Goal: Task Accomplishment & Management: Manage account settings

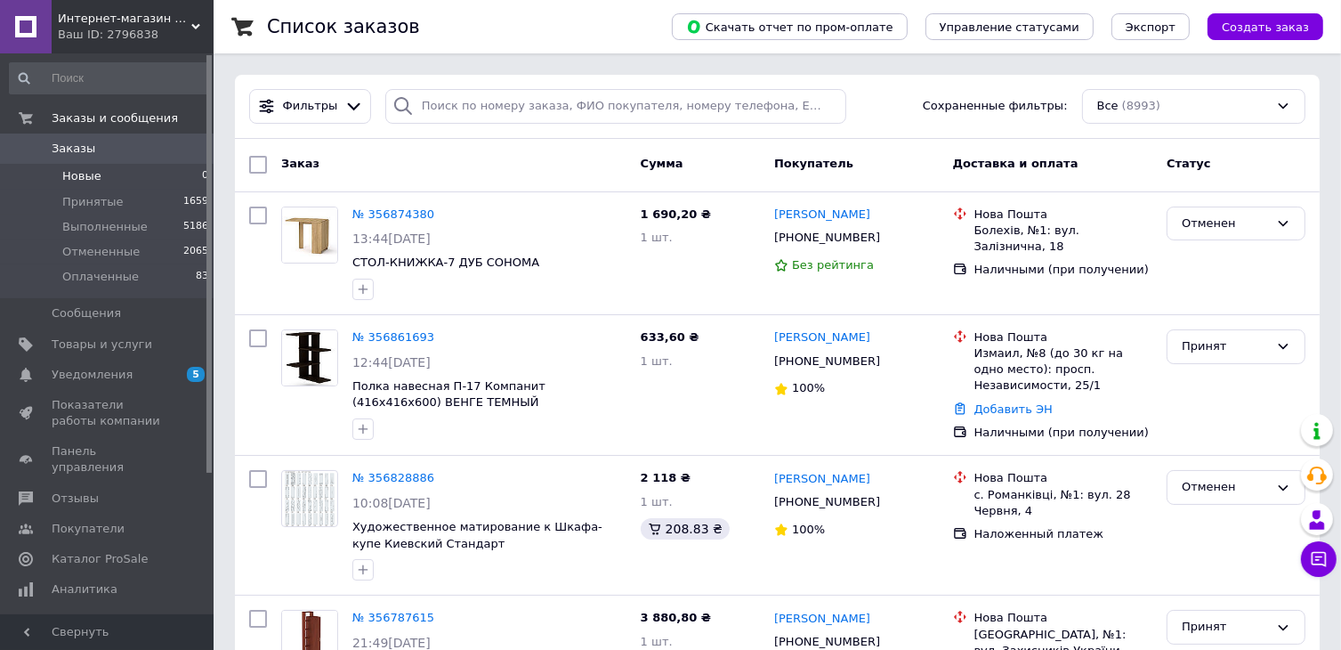
click at [110, 174] on li "Новые 0" at bounding box center [109, 176] width 219 height 25
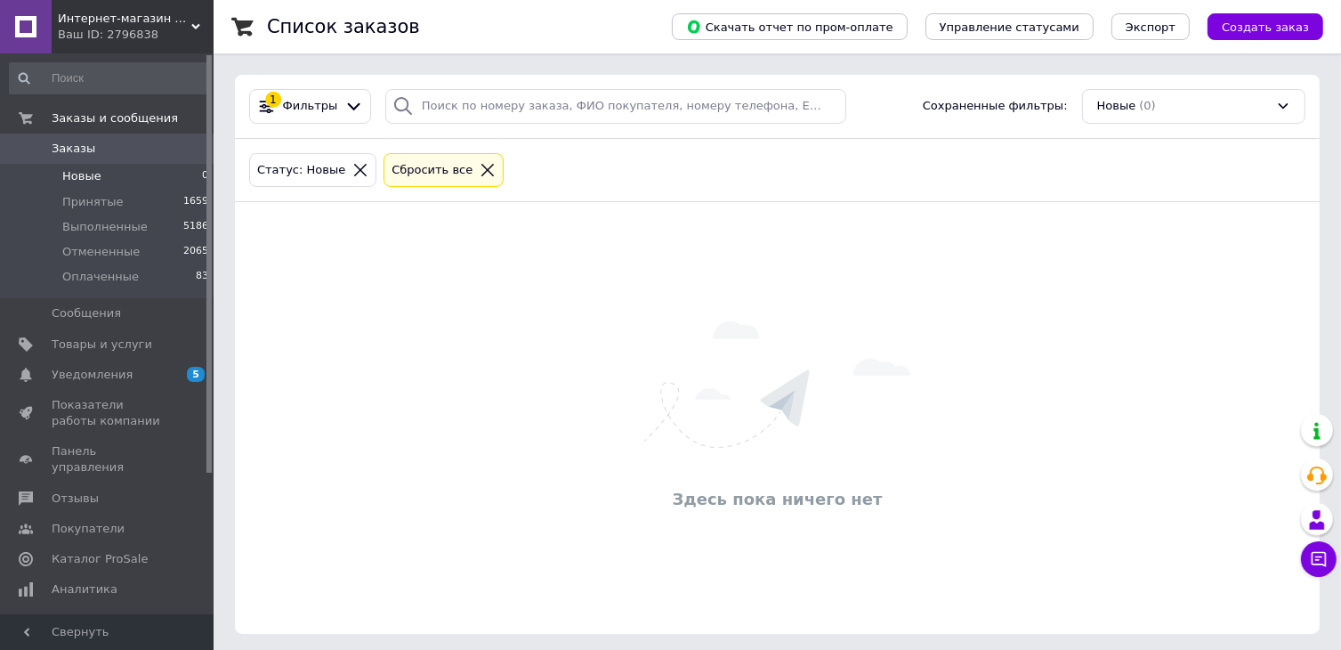
click at [117, 49] on div "Интернет-магазин мебели "КорпусON" Ваш ID: 2796838" at bounding box center [133, 26] width 162 height 53
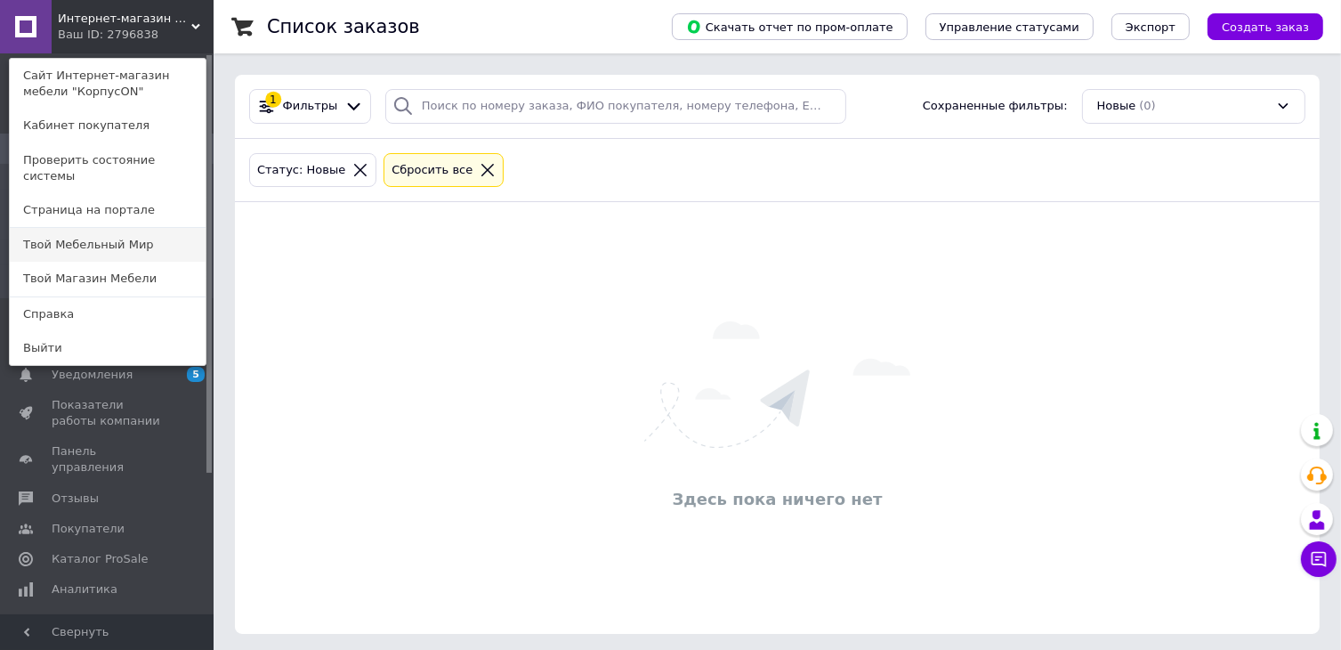
click at [79, 238] on link "Твой Мебельный Мир" at bounding box center [108, 245] width 196 height 34
click at [79, 238] on li "Выполненные 5186" at bounding box center [109, 226] width 219 height 25
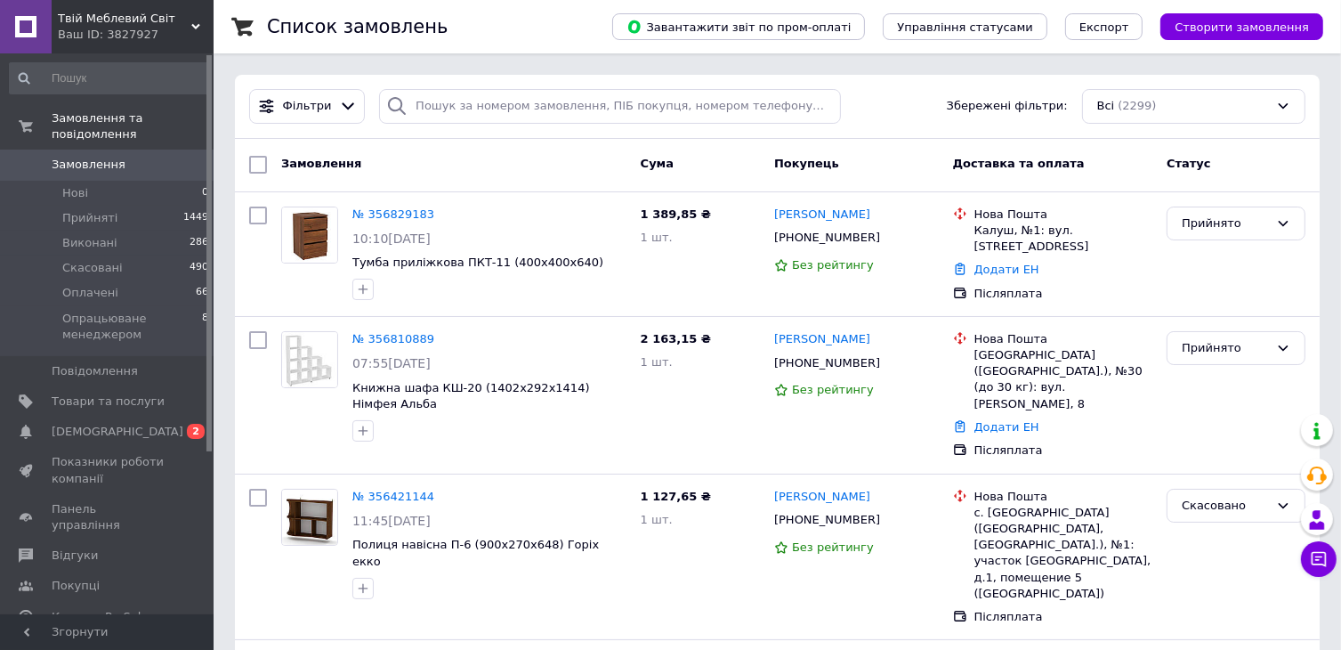
click at [140, 33] on div "Ваш ID: 3827927" at bounding box center [136, 35] width 156 height 16
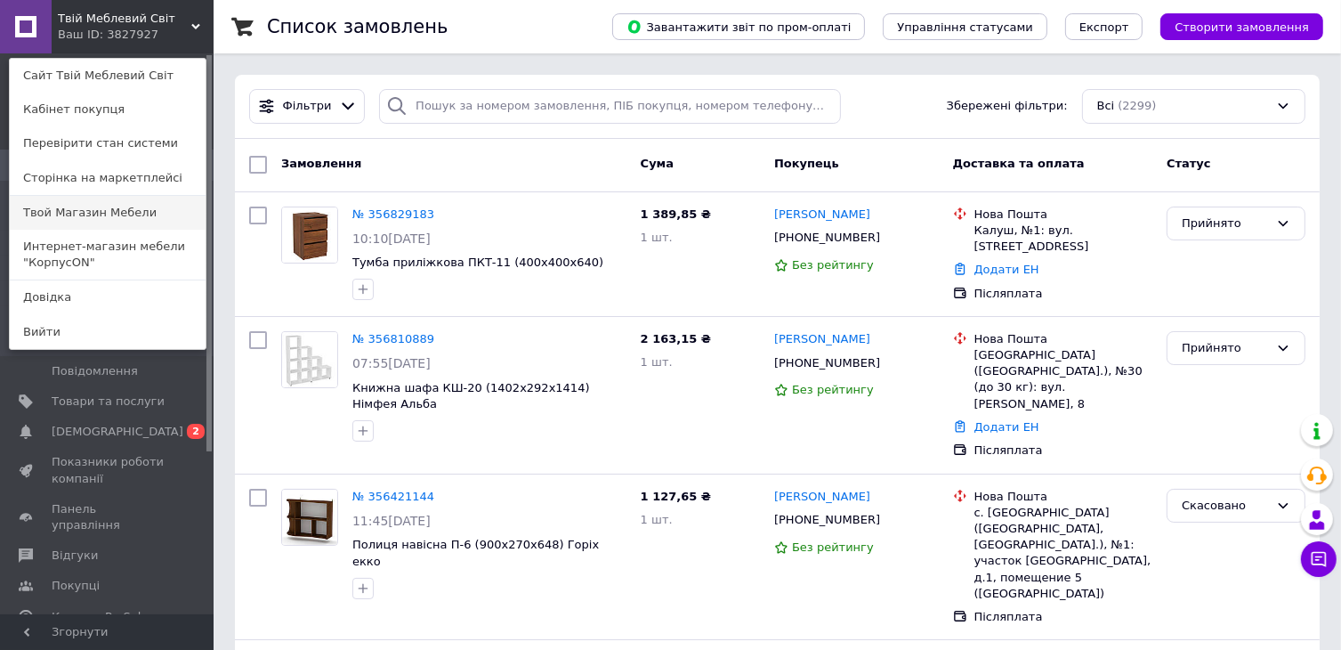
click at [93, 222] on link "Твой Магазин Мебели" at bounding box center [108, 213] width 196 height 34
